Goal: Find specific fact: Find specific fact

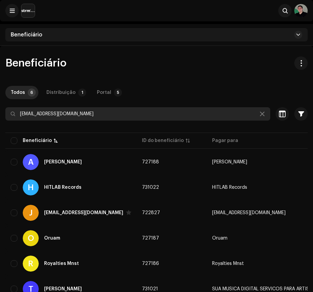
drag, startPoint x: 71, startPoint y: 113, endPoint x: 2, endPoint y: 108, distance: 68.9
click at [2, 108] on div "Beneficiário Todos 6 Distribuição 1 Portal 5 [EMAIL_ADDRESS][DOMAIN_NAME] Selec…" at bounding box center [156, 188] width 313 height 264
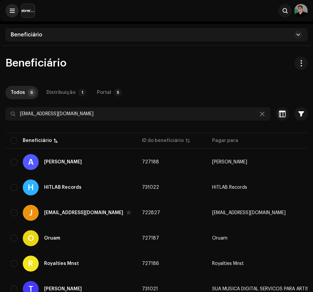
click at [10, 9] on span at bounding box center [12, 10] width 5 height 5
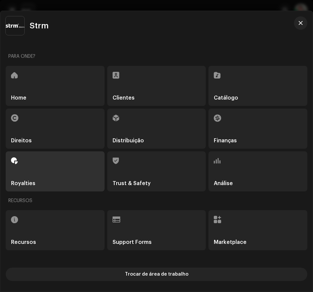
click at [67, 90] on div "Home" at bounding box center [55, 86] width 99 height 40
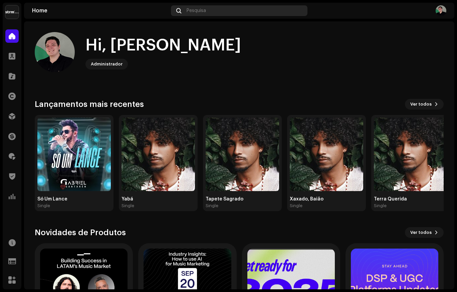
click at [255, 9] on div "Pesquisa" at bounding box center [239, 10] width 136 height 11
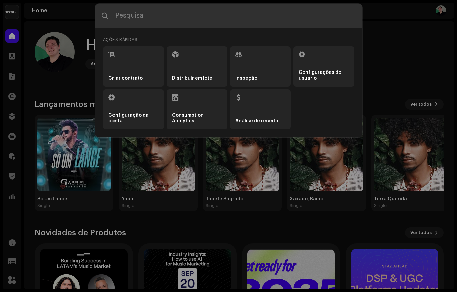
click at [252, 12] on input "text" at bounding box center [228, 16] width 267 height 24
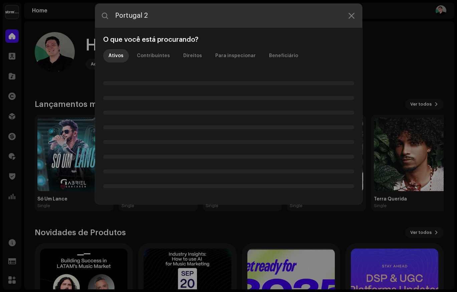
type input "Portugal 2"
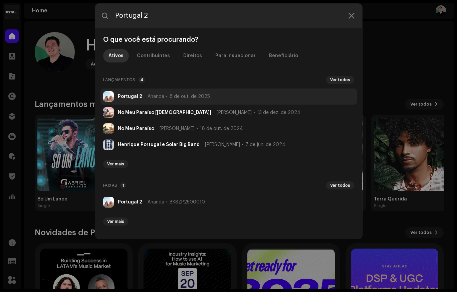
click at [186, 96] on span "8 de out. de 2025" at bounding box center [189, 96] width 40 height 5
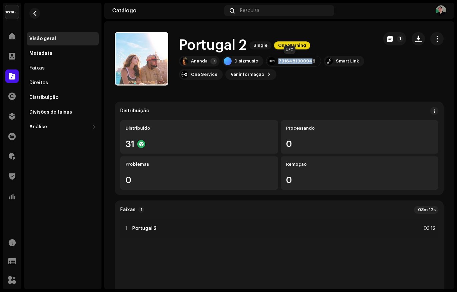
drag, startPoint x: 276, startPoint y: 62, endPoint x: 308, endPoint y: 62, distance: 32.0
click at [308, 62] on div "7316481300946" at bounding box center [296, 60] width 37 height 5
drag, startPoint x: 309, startPoint y: 62, endPoint x: 275, endPoint y: 62, distance: 34.7
click at [275, 62] on div "7316481300946" at bounding box center [293, 61] width 55 height 11
copy div "7316481300946"
